Goal: Transaction & Acquisition: Purchase product/service

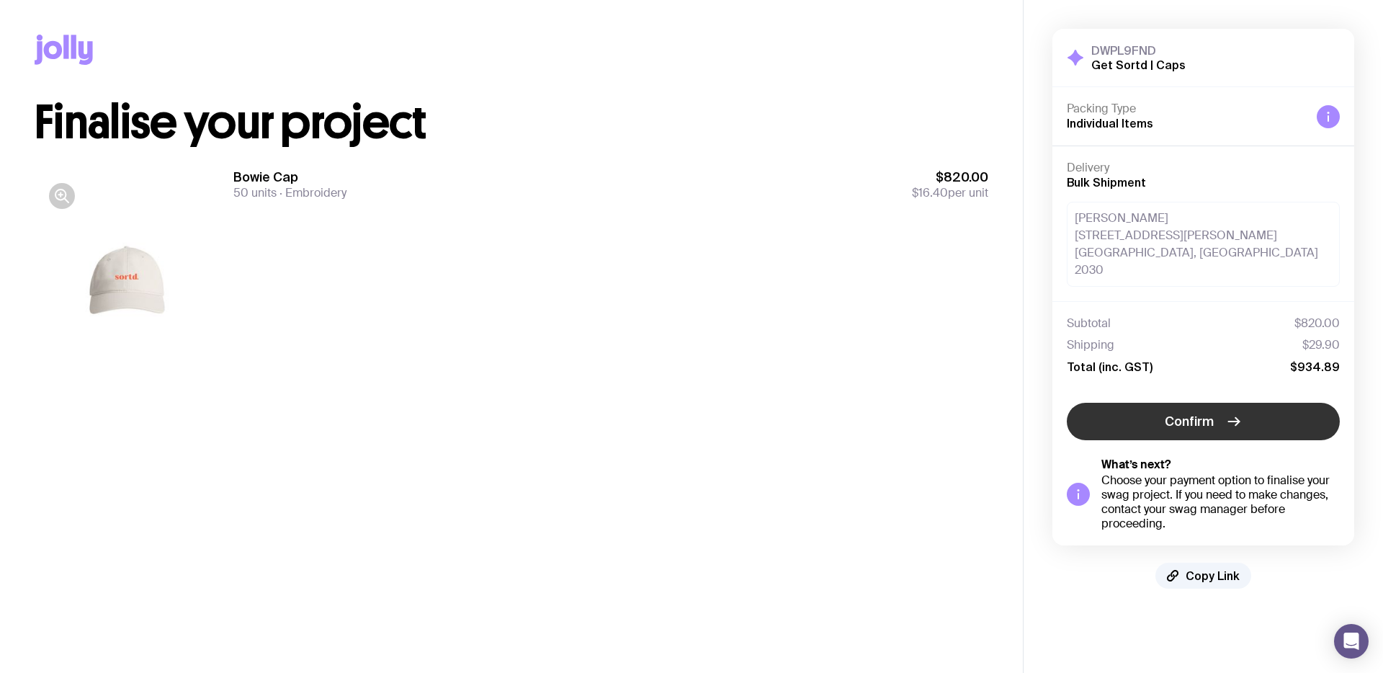
click at [1140, 403] on button "Confirm" at bounding box center [1203, 421] width 273 height 37
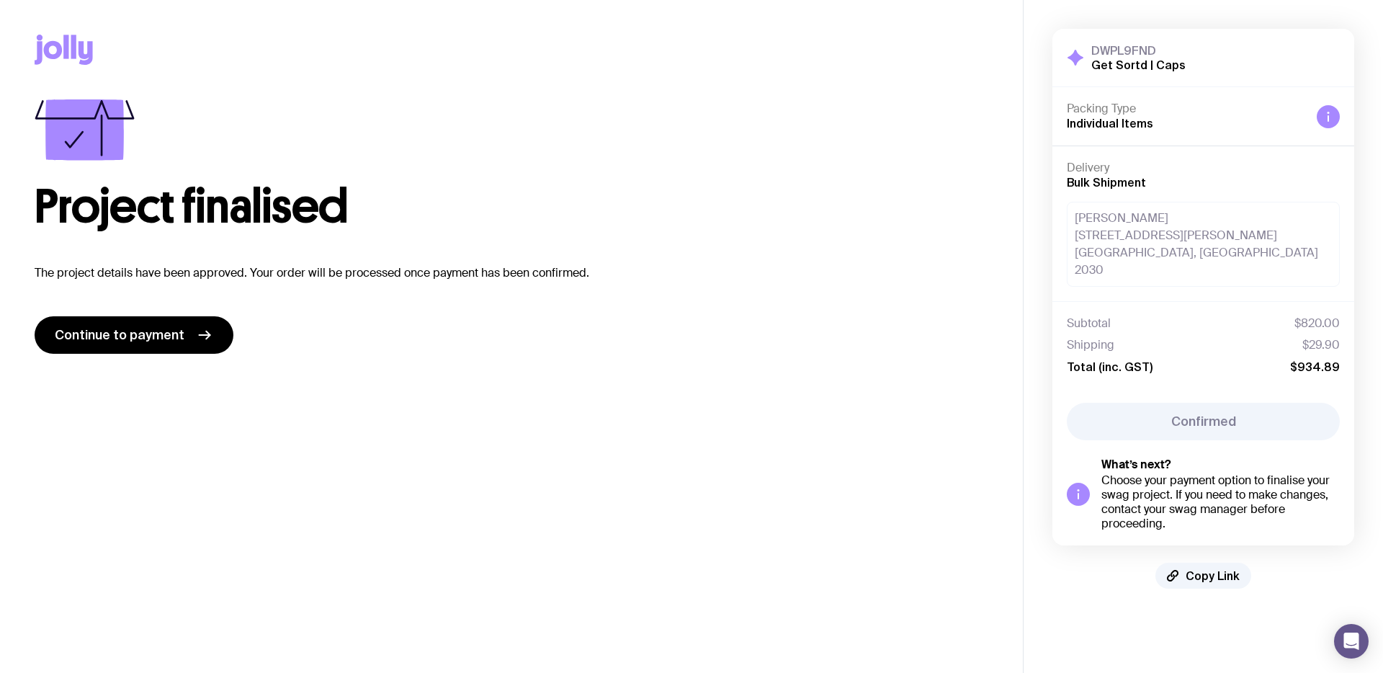
click at [1125, 244] on div "[PERSON_NAME] [STREET_ADDRESS][PERSON_NAME]" at bounding box center [1203, 244] width 273 height 85
click at [151, 339] on span "Continue to payment" at bounding box center [120, 334] width 130 height 17
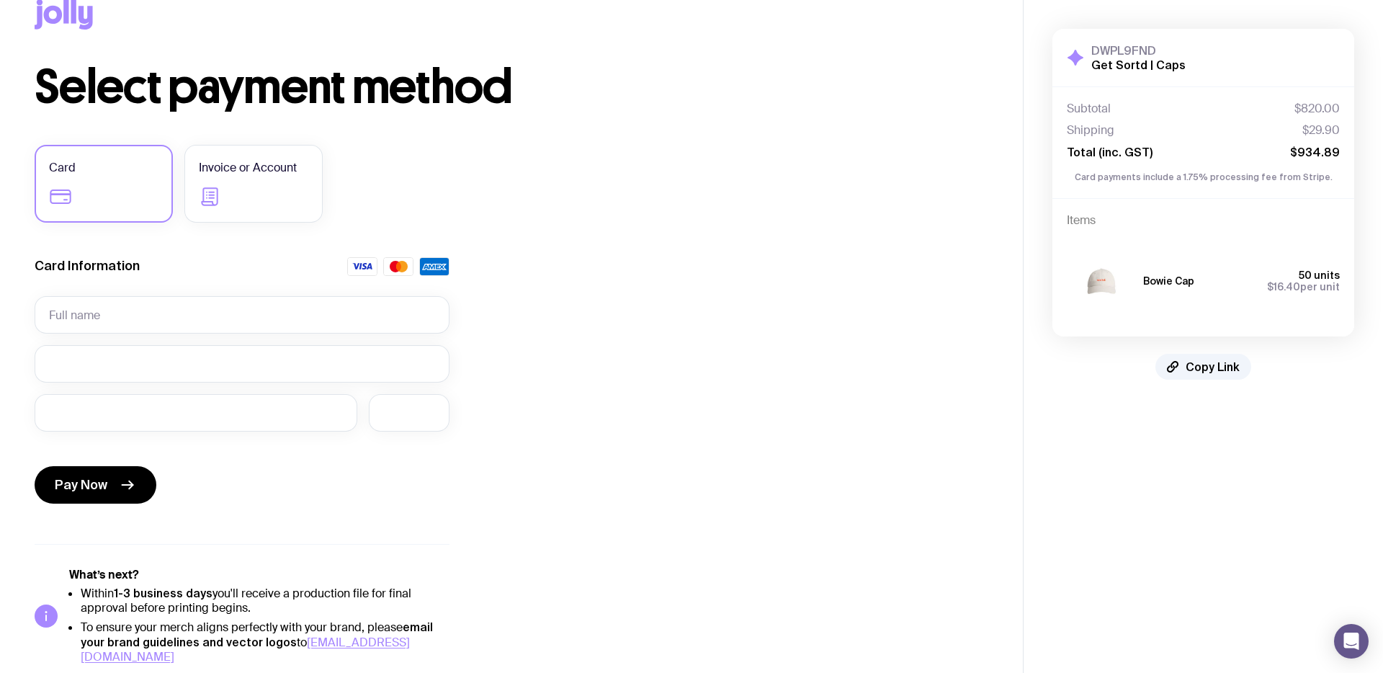
scroll to position [40, 0]
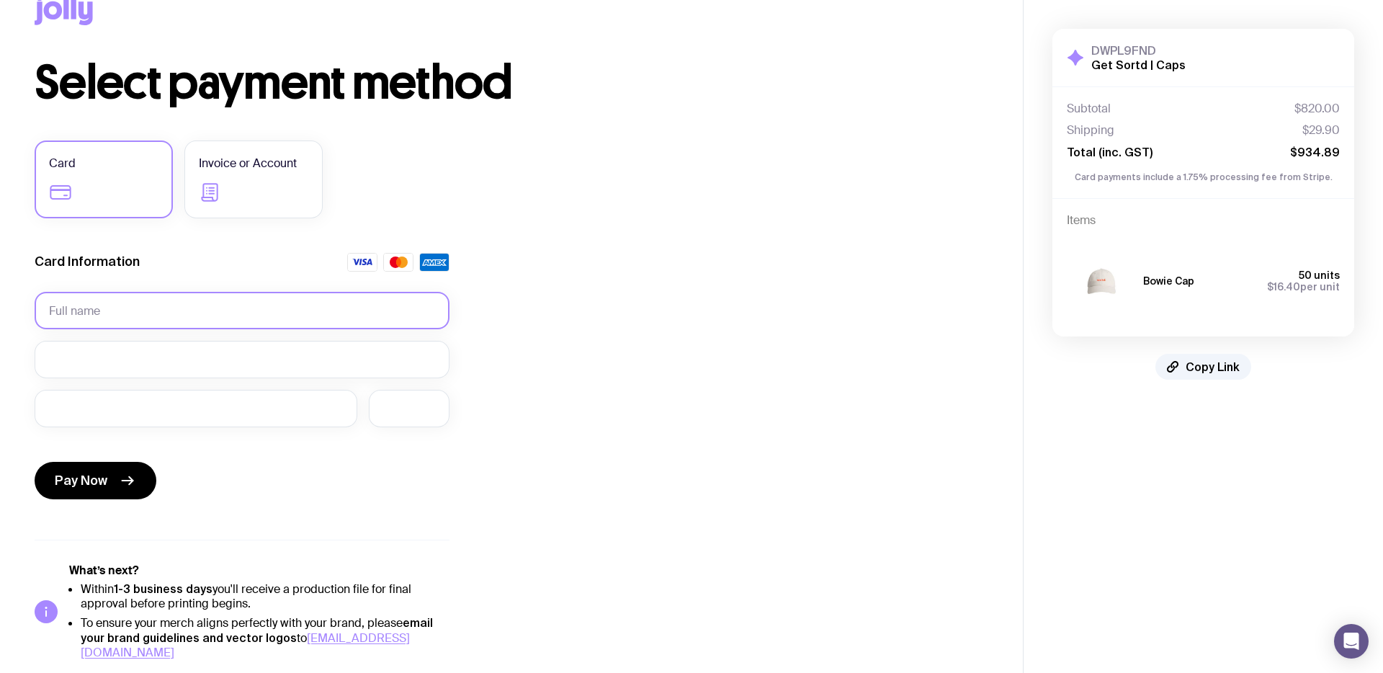
click at [99, 310] on input "text" at bounding box center [242, 310] width 415 height 37
type input "J"
type input "Alexis Aaron"
drag, startPoint x: 1304, startPoint y: 154, endPoint x: 1342, endPoint y: 154, distance: 38.2
click at [1342, 154] on div "Subtotal $820.00 Shipping $29.90 Total (inc. GST) $934.89 Card payments include…" at bounding box center [1203, 142] width 302 height 112
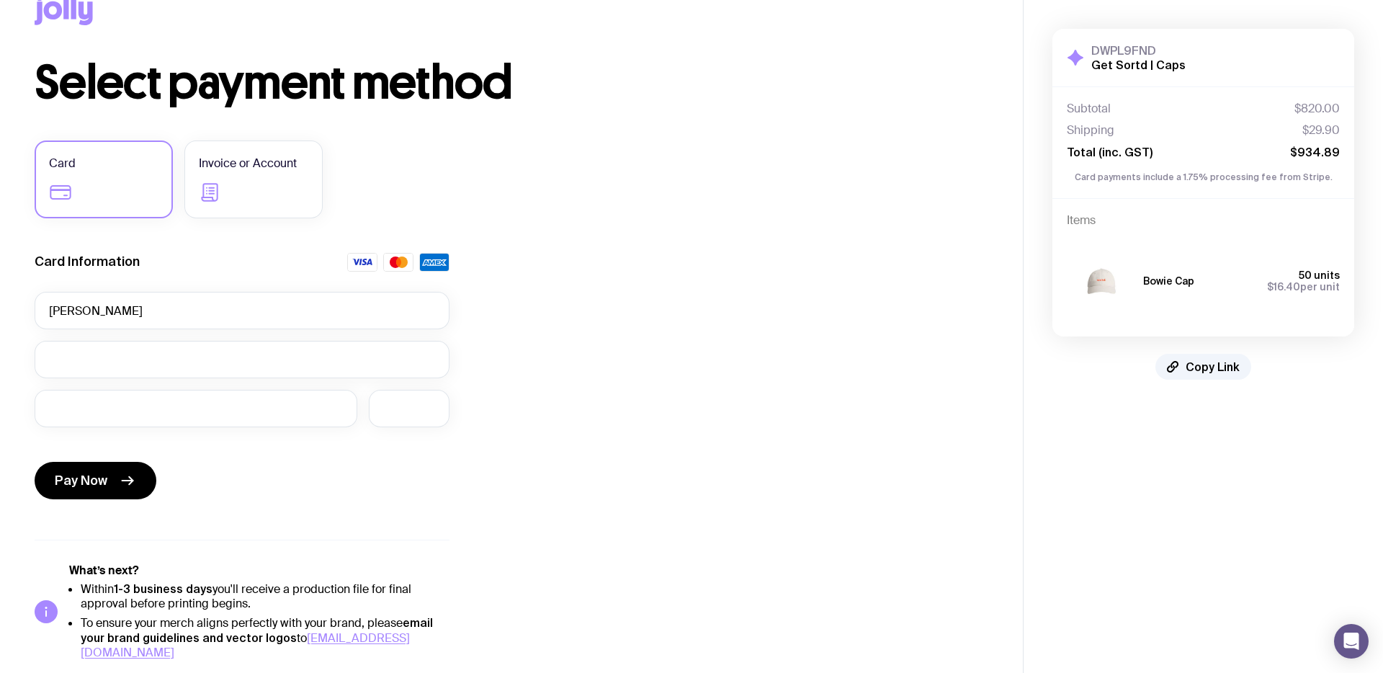
click at [1284, 207] on div "Items Bowie Cap 50 units $16.40 per unit" at bounding box center [1203, 268] width 302 height 138
click at [116, 473] on button "Pay Now" at bounding box center [96, 480] width 122 height 37
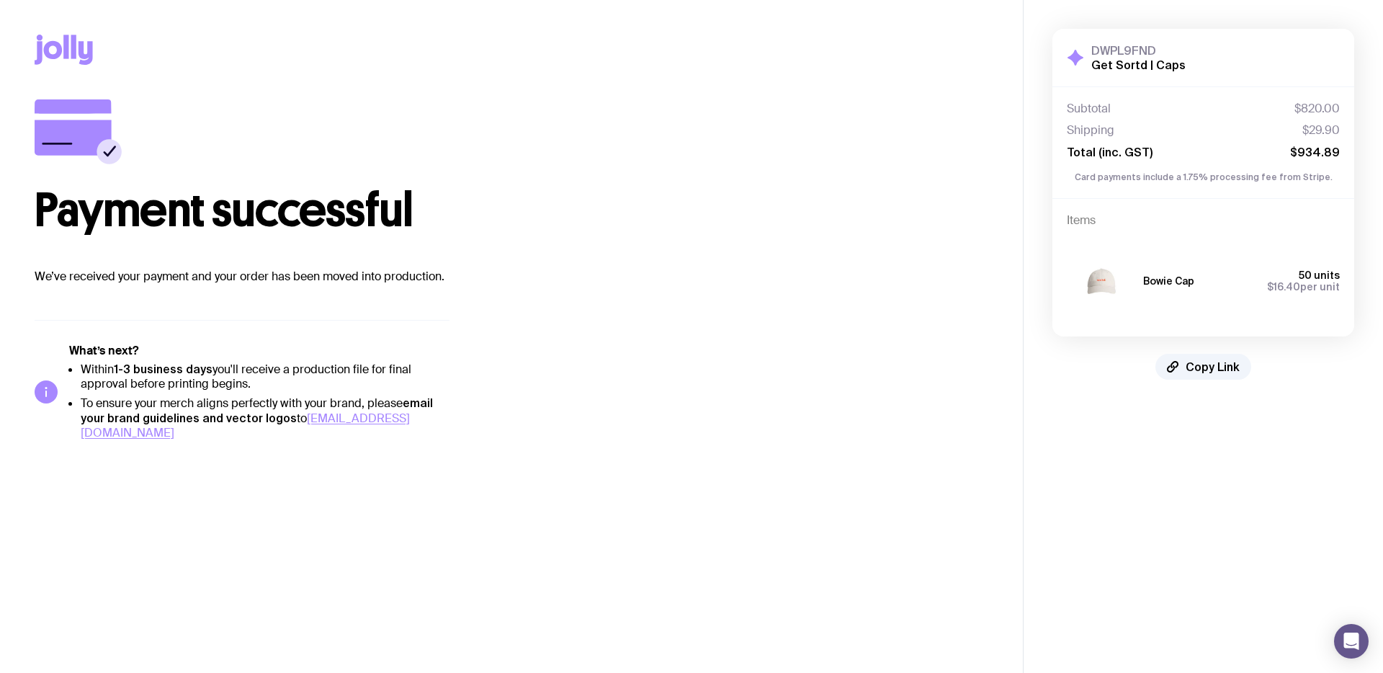
click at [1099, 278] on img at bounding box center [1101, 280] width 69 height 83
click at [1136, 282] on div "Bowie Cap 50 units $16.40 per unit" at bounding box center [1203, 280] width 273 height 83
